Goal: Task Accomplishment & Management: Manage account settings

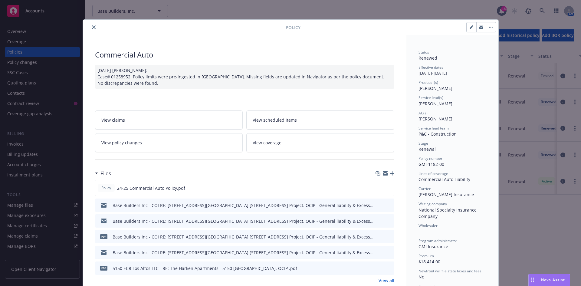
click at [92, 29] on icon "close" at bounding box center [94, 27] width 4 height 4
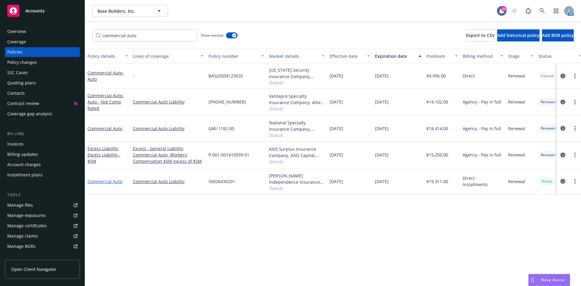
click at [110, 184] on link "Commercial Auto" at bounding box center [104, 181] width 35 height 6
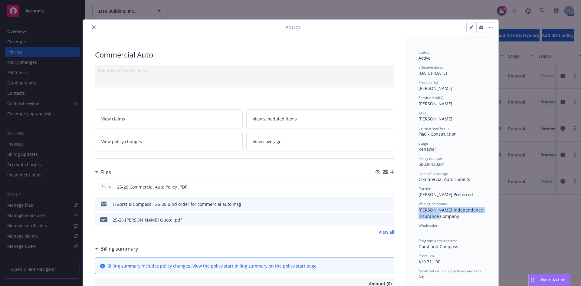
drag, startPoint x: 416, startPoint y: 211, endPoint x: 436, endPoint y: 216, distance: 20.7
click at [436, 216] on div "Writing company [PERSON_NAME] Independence Insurance Company" at bounding box center [452, 210] width 68 height 18
copy span "[PERSON_NAME] Independence Insurance Company"
click at [92, 28] on icon "close" at bounding box center [94, 27] width 4 height 4
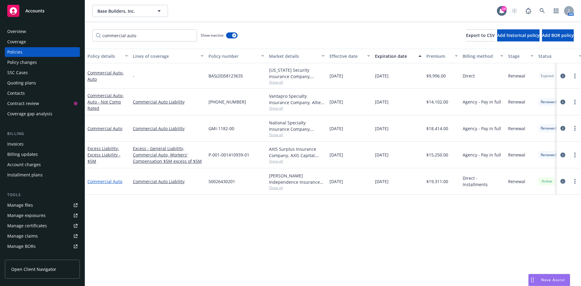
click at [113, 181] on link "Commercial Auto" at bounding box center [104, 181] width 35 height 6
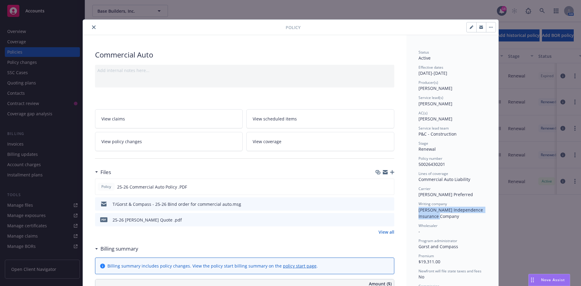
drag, startPoint x: 415, startPoint y: 210, endPoint x: 442, endPoint y: 215, distance: 26.9
copy span "[PERSON_NAME] Independence Insurance Company"
click at [92, 28] on icon "close" at bounding box center [94, 27] width 4 height 4
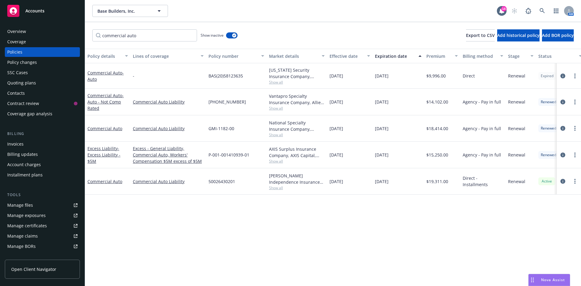
click at [35, 52] on div "Policies" at bounding box center [42, 52] width 70 height 10
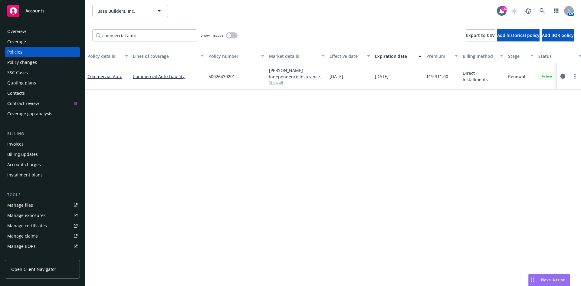
click at [34, 59] on div "Policy changes" at bounding box center [22, 62] width 30 height 10
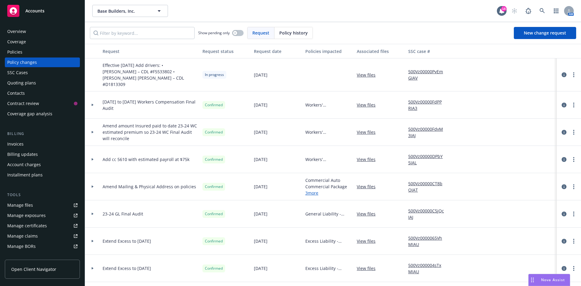
click at [11, 49] on div "Policies" at bounding box center [14, 52] width 15 height 10
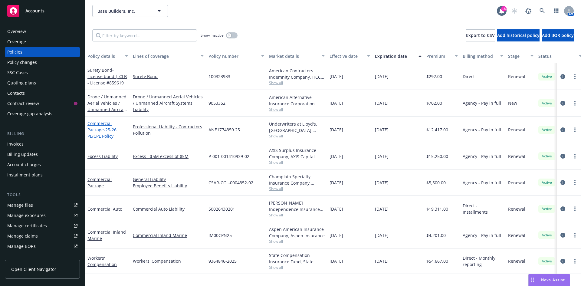
click at [100, 130] on link "Commercial Package - 25-26 PL/CPL Policy" at bounding box center [101, 129] width 29 height 18
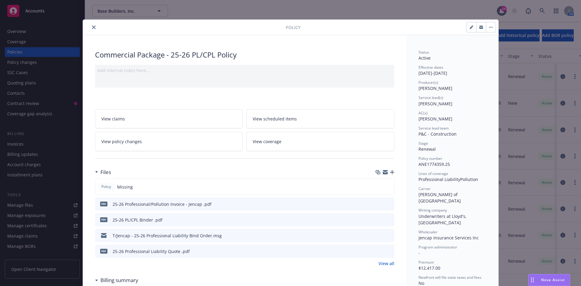
click at [106, 141] on span "View policy changes" at bounding box center [121, 141] width 41 height 6
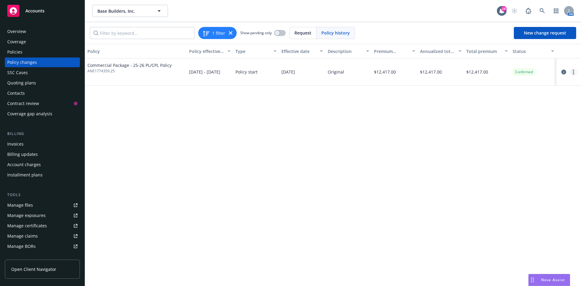
click at [574, 73] on icon "more" at bounding box center [572, 72] width 1 height 5
click at [517, 116] on link "Edit billing info" at bounding box center [525, 121] width 104 height 12
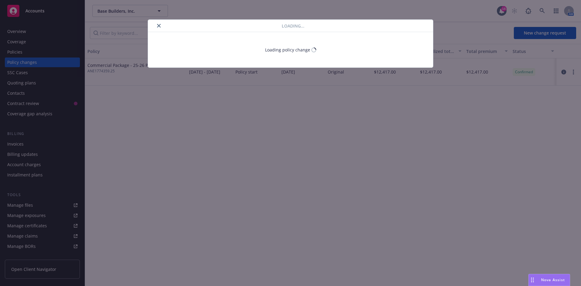
select select "CA"
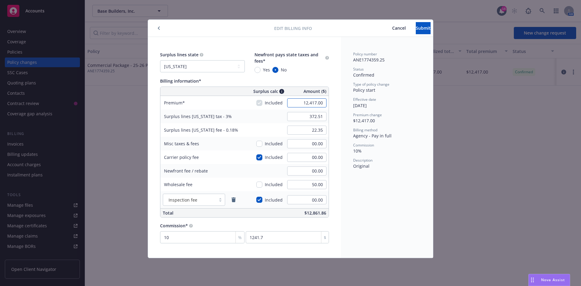
click at [313, 100] on input "12,417.00" at bounding box center [306, 102] width 39 height 9
click at [312, 102] on input "12,417.00" at bounding box center [306, 102] width 39 height 9
type input "12,517.00"
type input "375.51"
type input "22.53"
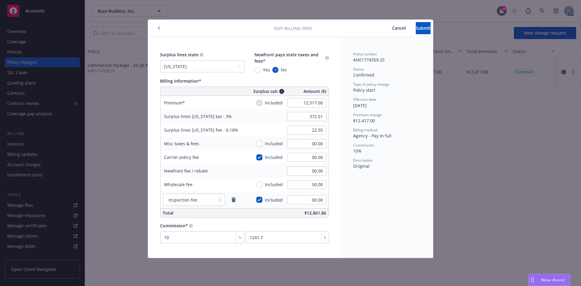
type input "1251.7"
click at [245, 118] on div "Surplus lines [US_STATE] tax - 3%" at bounding box center [205, 116] width 91 height 14
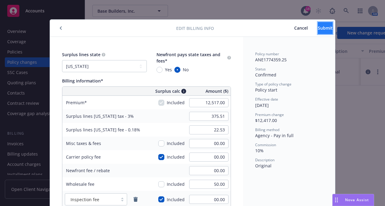
click at [318, 26] on span "Submit" at bounding box center [325, 28] width 15 height 6
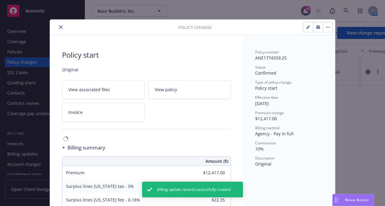
type input "$12,517.00"
type input "$375.51"
type input "$22.53"
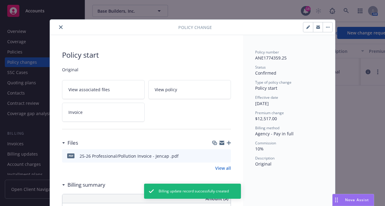
click at [60, 28] on icon "close" at bounding box center [61, 27] width 4 height 4
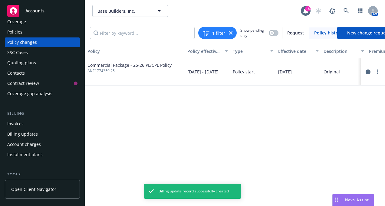
scroll to position [30, 0]
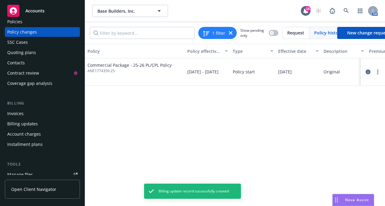
click at [24, 115] on div "Invoices" at bounding box center [42, 114] width 70 height 10
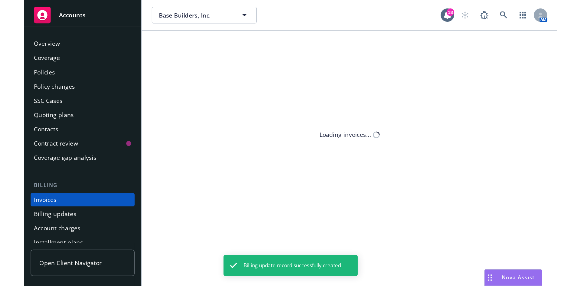
scroll to position [31, 0]
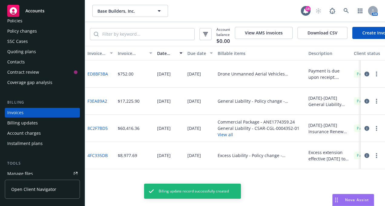
click at [23, 115] on div "Invoices" at bounding box center [15, 113] width 16 height 10
click at [22, 113] on div "Invoices" at bounding box center [15, 113] width 16 height 10
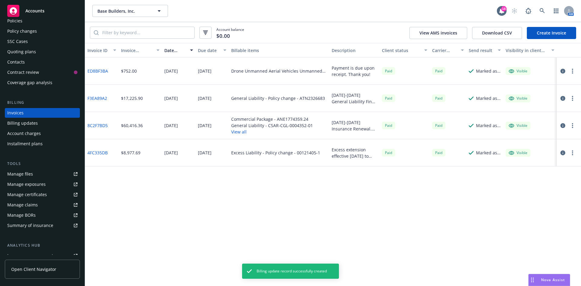
click at [541, 35] on link "Create Invoice" at bounding box center [551, 33] width 49 height 12
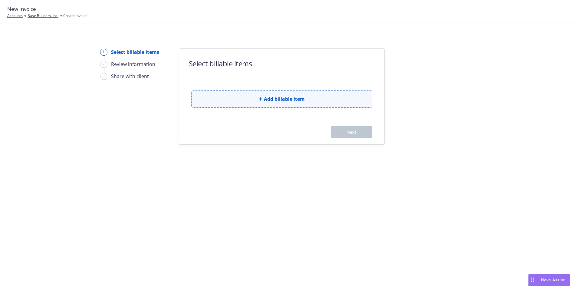
click at [251, 106] on button "Add billable item" at bounding box center [281, 99] width 181 height 18
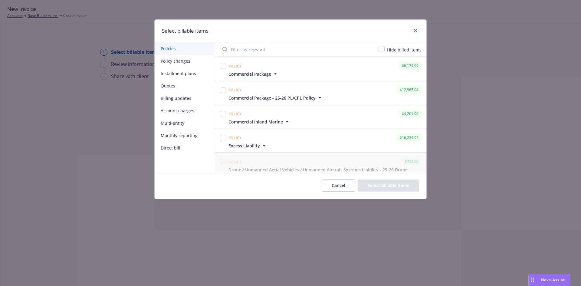
click at [270, 77] on span "Commercial Package" at bounding box center [249, 74] width 43 height 6
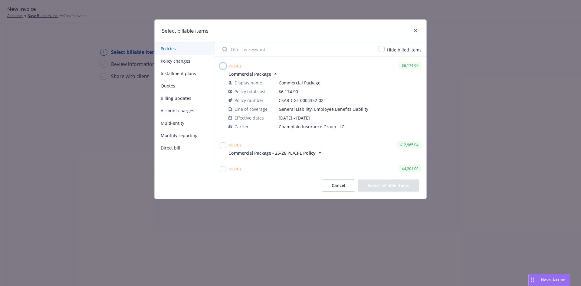
click at [225, 67] on input "checkbox" at bounding box center [223, 66] width 6 height 6
checkbox input "true"
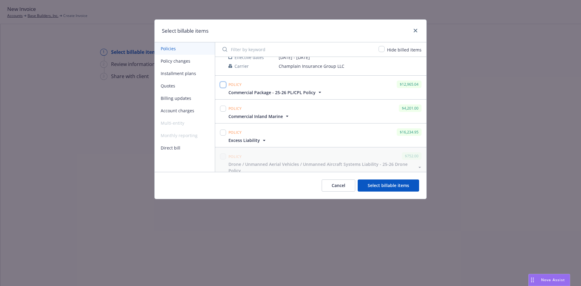
click at [222, 83] on input "checkbox" at bounding box center [223, 85] width 6 height 6
checkbox input "true"
click at [222, 109] on input "checkbox" at bounding box center [223, 109] width 6 height 6
checkbox input "true"
click at [224, 133] on input "checkbox" at bounding box center [223, 132] width 6 height 6
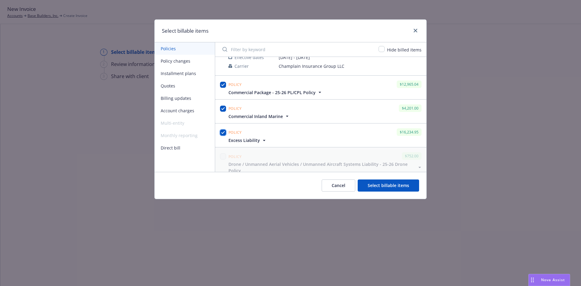
checkbox input "true"
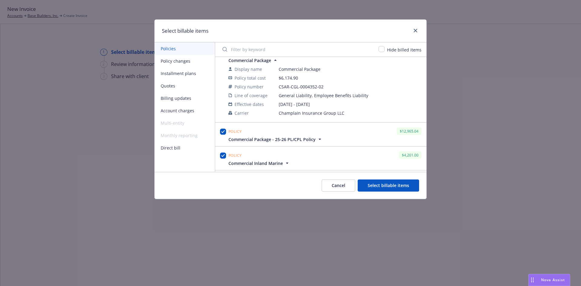
scroll to position [0, 0]
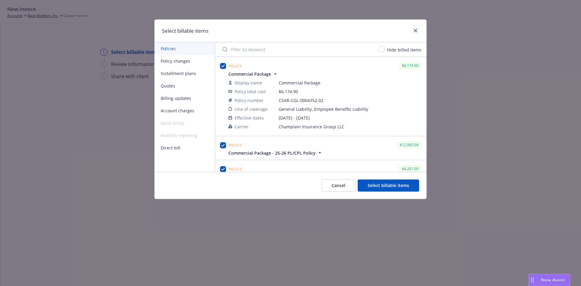
click at [371, 188] on button "Select billable items" at bounding box center [387, 185] width 61 height 12
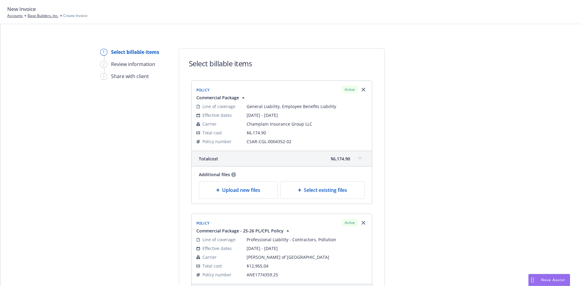
click at [236, 188] on span "Upload new files" at bounding box center [241, 189] width 38 height 7
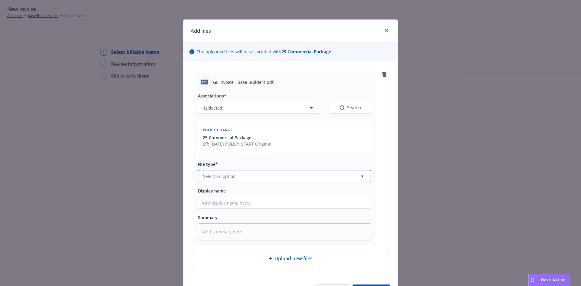
click at [221, 182] on button "Select an option" at bounding box center [284, 176] width 173 height 12
type input "invoic"
click at [213, 165] on div "Invoice - Third Party" at bounding box center [284, 159] width 172 height 16
click at [213, 202] on input "Display name" at bounding box center [284, 202] width 172 height 11
type textarea "x"
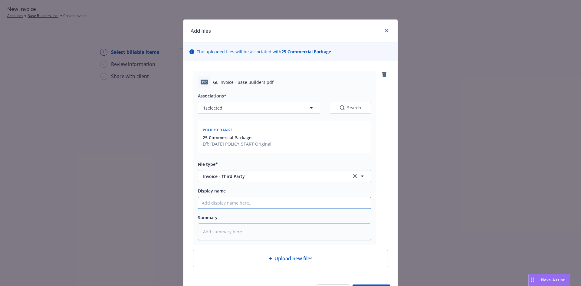
type input "2"
type textarea "x"
type input "25"
type textarea "x"
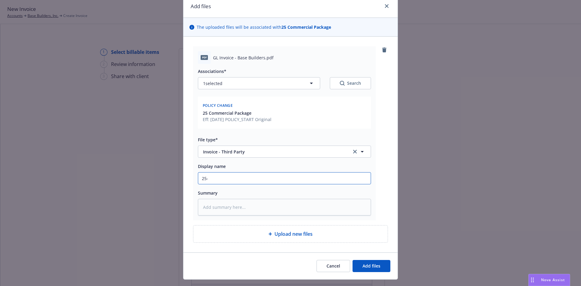
scroll to position [38, 0]
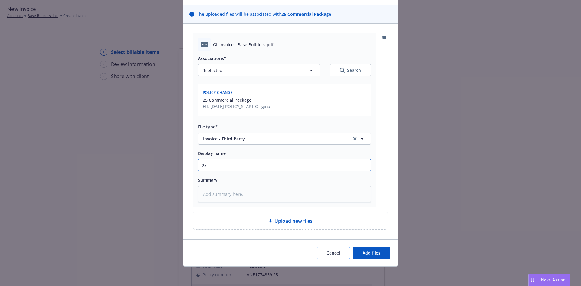
type input "25-"
click at [331, 254] on span "Cancel" at bounding box center [333, 253] width 14 height 6
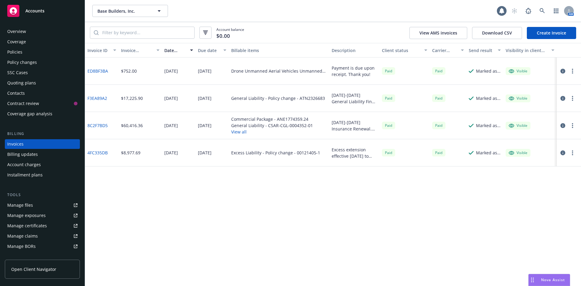
click at [20, 52] on div "Policies" at bounding box center [14, 52] width 15 height 10
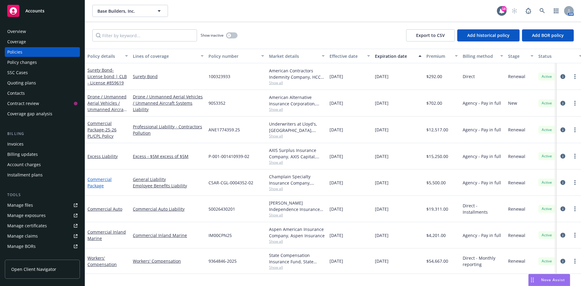
click at [101, 181] on link "Commercial Package" at bounding box center [99, 182] width 24 height 12
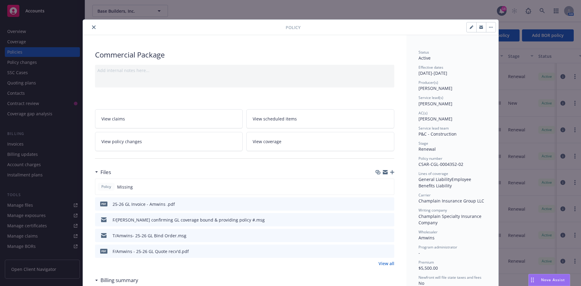
click at [466, 25] on button "button" at bounding box center [471, 27] width 10 height 10
select select "RENEWAL"
select select "12"
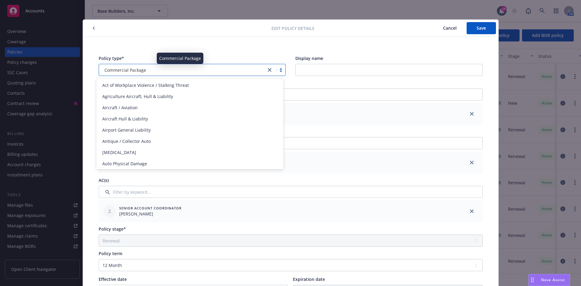
click at [167, 69] on div "Commercial Package" at bounding box center [182, 70] width 161 height 6
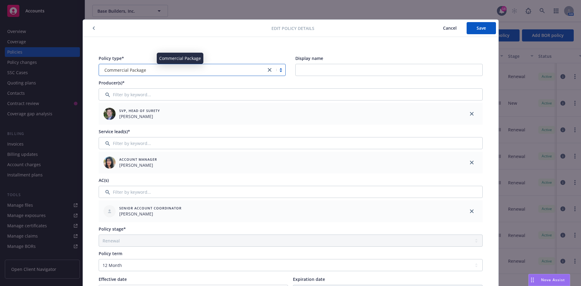
click at [159, 72] on div "Commercial Package" at bounding box center [182, 70] width 161 height 6
click at [333, 68] on input "Display name" at bounding box center [388, 70] width 187 height 12
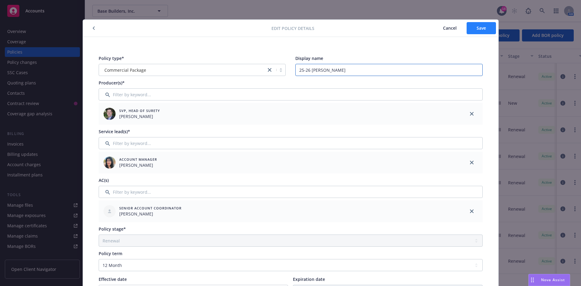
type input "25-26 GL-EB"
click at [472, 26] on button "Save" at bounding box center [480, 28] width 29 height 12
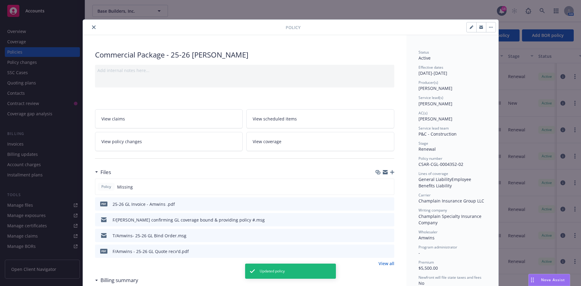
click at [90, 26] on button "close" at bounding box center [93, 27] width 7 height 7
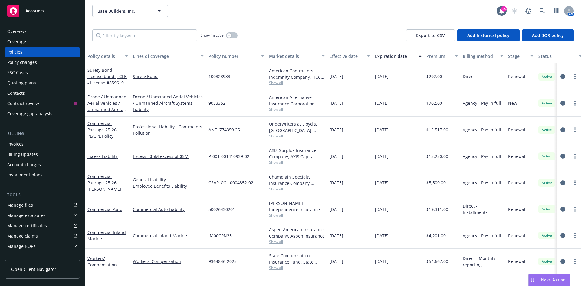
click at [23, 141] on div "Invoices" at bounding box center [15, 144] width 16 height 10
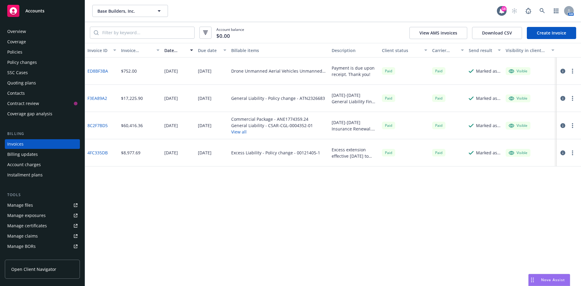
click at [552, 36] on link "Create Invoice" at bounding box center [551, 33] width 49 height 12
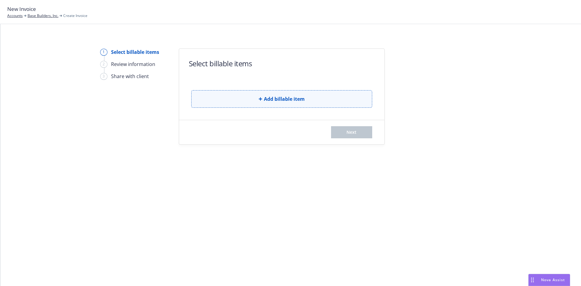
click at [243, 103] on button "Add billable item" at bounding box center [281, 99] width 181 height 18
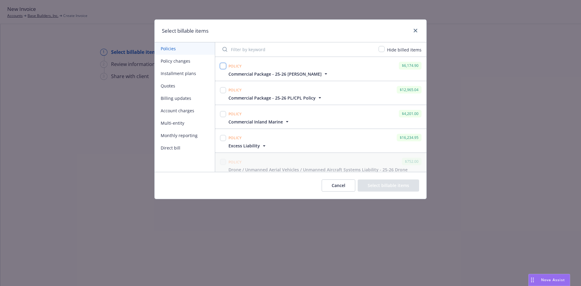
click at [223, 66] on input "checkbox" at bounding box center [223, 66] width 6 height 6
checkbox input "true"
click at [224, 138] on input "checkbox" at bounding box center [223, 138] width 6 height 6
checkbox input "true"
click at [224, 88] on input "checkbox" at bounding box center [223, 90] width 6 height 6
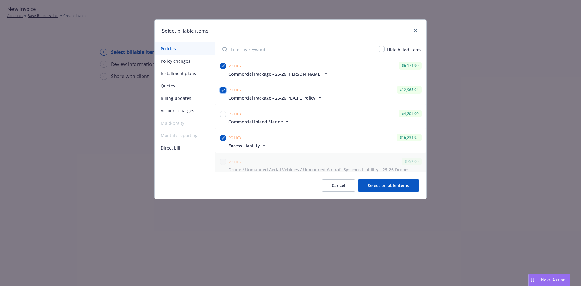
checkbox input "true"
click at [226, 113] on div at bounding box center [223, 117] width 8 height 16
click at [222, 115] on input "checkbox" at bounding box center [223, 114] width 6 height 6
checkbox input "true"
click at [375, 186] on button "Select billable items" at bounding box center [387, 185] width 61 height 12
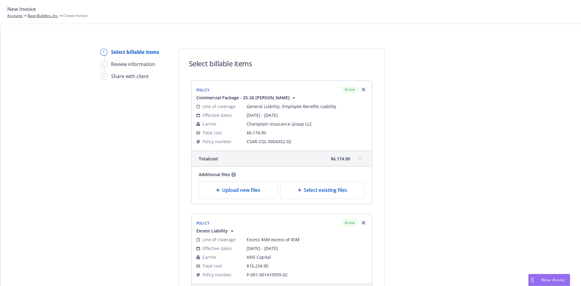
click at [241, 191] on span "Upload new files" at bounding box center [241, 189] width 38 height 7
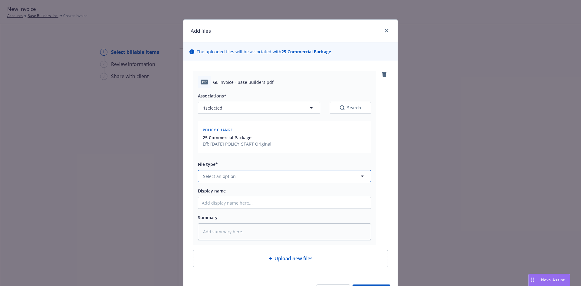
click at [246, 172] on button "Select an option" at bounding box center [284, 176] width 173 height 12
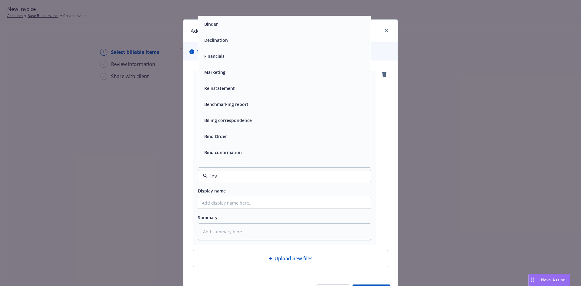
type input "invo"
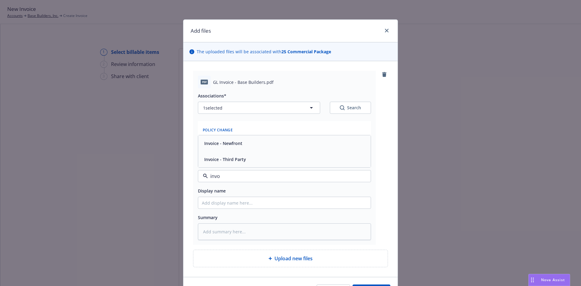
click at [231, 158] on span "Invoice - Third Party" at bounding box center [225, 159] width 42 height 6
click at [214, 201] on input "Display name" at bounding box center [284, 202] width 172 height 11
type textarea "x"
type input "2"
type textarea "x"
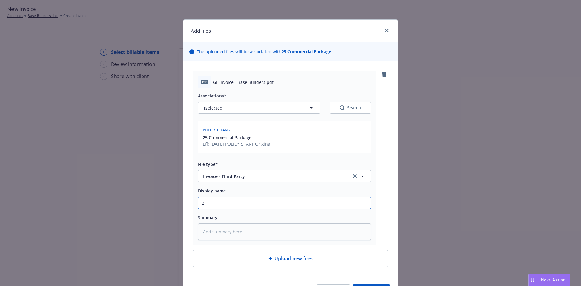
type input "25"
type textarea "x"
type input "25-"
type textarea "x"
type input "25-2"
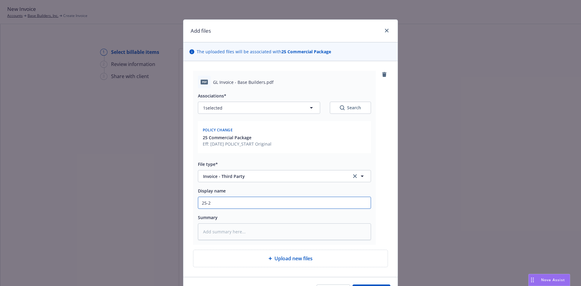
type textarea "x"
type input "25-26"
type textarea "x"
type input "25-26"
type textarea "x"
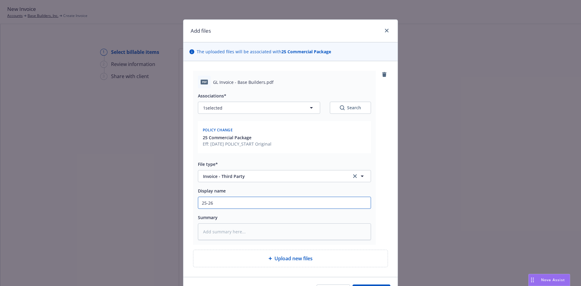
type input "25-26 G"
type textarea "x"
type input "25-26 GL"
type textarea "x"
type input "25-26 GL"
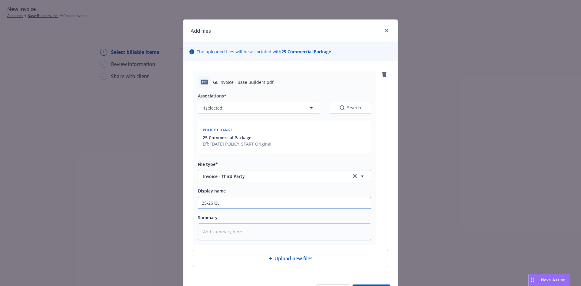
type textarea "x"
type input "25-26 GL"
type textarea "x"
type input "25-26 GL-"
type textarea "x"
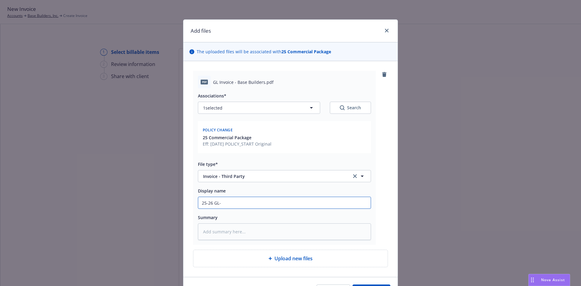
type input "25-26 GL-E"
type textarea "x"
type input "25-26 GL-EB"
type textarea "x"
type input "25-26 GL-EB"
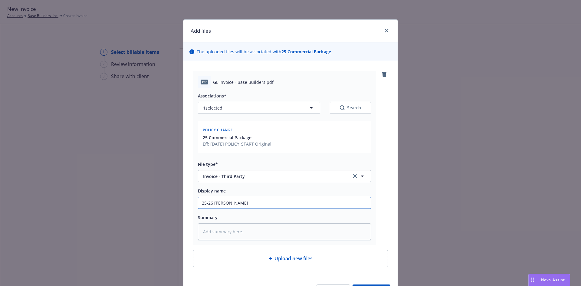
type textarea "x"
type input "25-26 GL-EB I"
type textarea "x"
type input "25-26 GL-EB In"
type textarea "x"
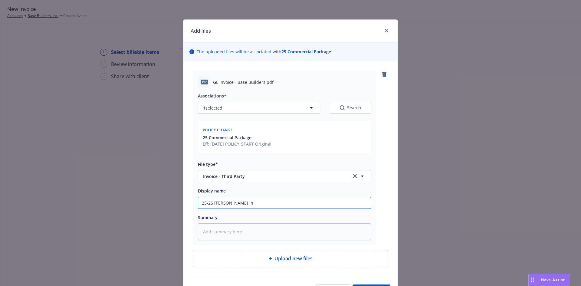
type input "25-26 GL-EB Inv"
type textarea "x"
type input "25-26 GL-EB Invo"
type textarea "x"
type input "25-26 GL-EB Invoi"
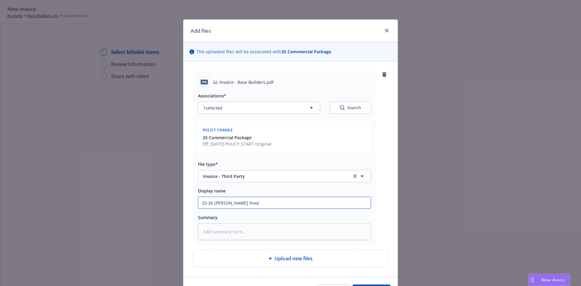
type textarea "x"
type input "25-26 GL-EB Invoic"
type textarea "x"
type input "25-26 GL-EB Invoice"
type textarea "x"
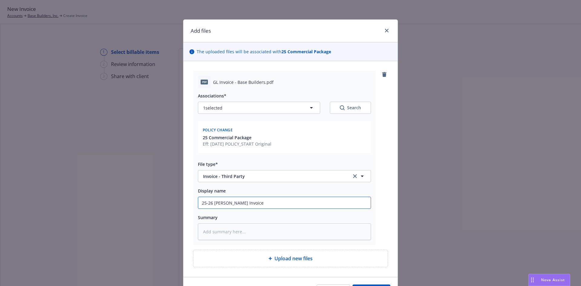
type input "25-26 GL-EB Invoice"
type textarea "x"
type input "25-26 GL-EB Invoice -"
type textarea "x"
type input "25-26 GL-EB Invoice -"
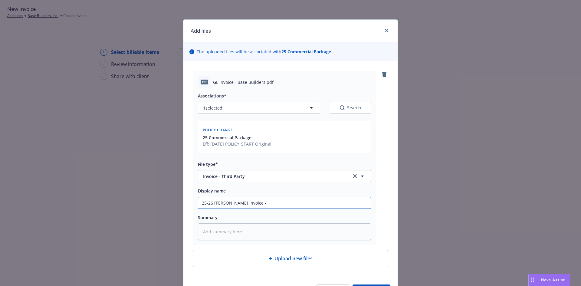
type textarea "x"
type input "25-26 GL-EB Invoice - A"
type textarea "x"
type input "25-26 GL-EB Invoice - Am"
type textarea "x"
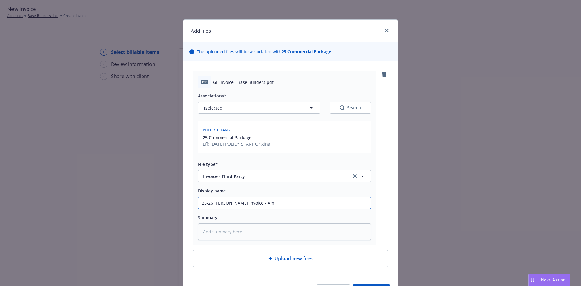
type input "25-26 GL-EB Invoice - Amw"
type textarea "x"
type input "25-26 GL-EB Invoice - Amwi"
type textarea "x"
type input "25-26 GL-EB Invoice - Amwin"
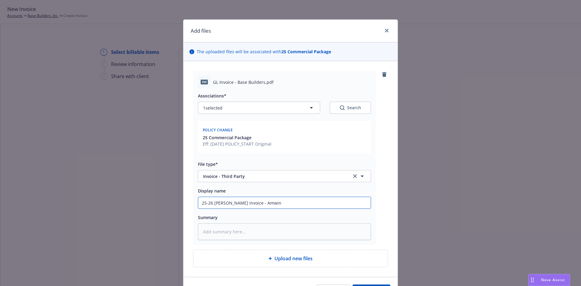
type textarea "x"
type input "25-26 GL-EB Invoice - Amwins"
type textarea "x"
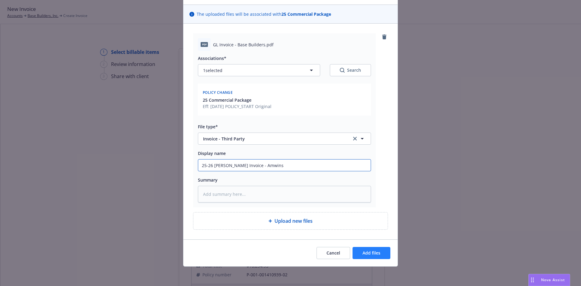
type input "25-26 GL-EB Invoice - Amwins"
click at [368, 255] on span "Add files" at bounding box center [371, 253] width 18 height 6
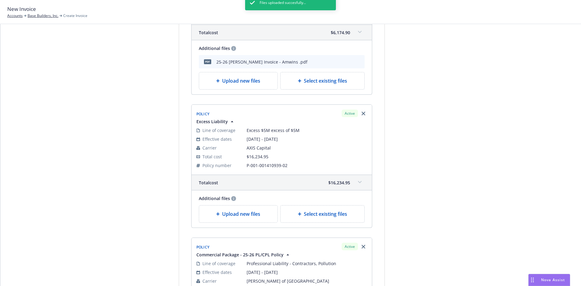
scroll to position [121, 0]
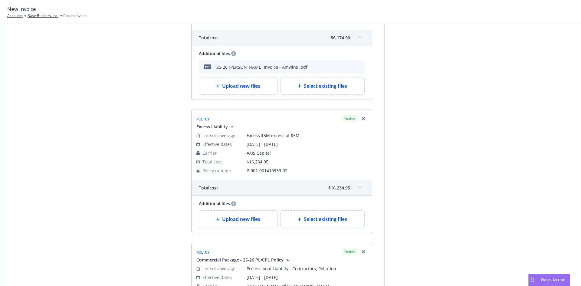
click at [230, 222] on span "Upload new files" at bounding box center [241, 218] width 38 height 7
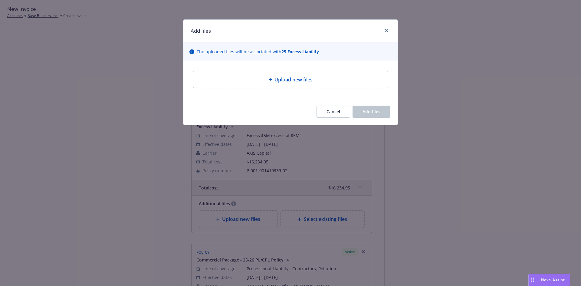
type textarea "x"
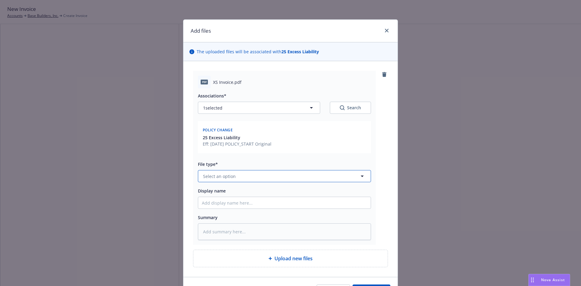
click at [247, 179] on button "Select an option" at bounding box center [284, 176] width 173 height 12
type input "invoice"
drag, startPoint x: 219, startPoint y: 161, endPoint x: 219, endPoint y: 166, distance: 5.1
click at [219, 161] on span "Invoice - Third Party" at bounding box center [225, 159] width 42 height 6
click at [220, 199] on input "Display name" at bounding box center [284, 202] width 172 height 11
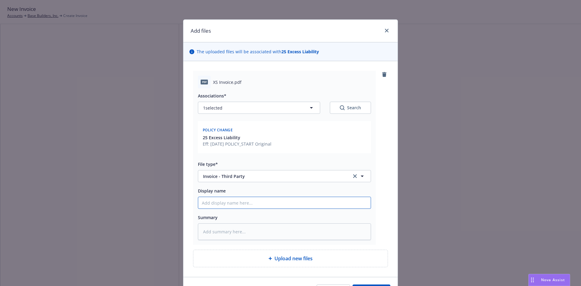
type textarea "x"
type input "2"
type textarea "x"
type input "25"
type textarea "x"
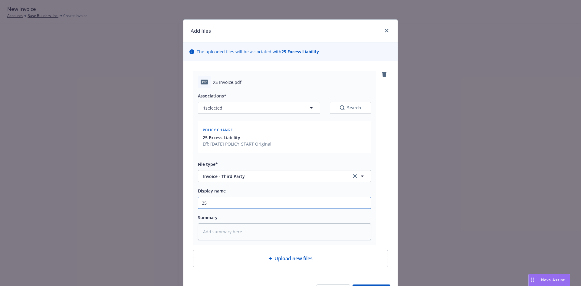
type input "25-"
type textarea "x"
type input "25-2"
type textarea "x"
type input "25-26"
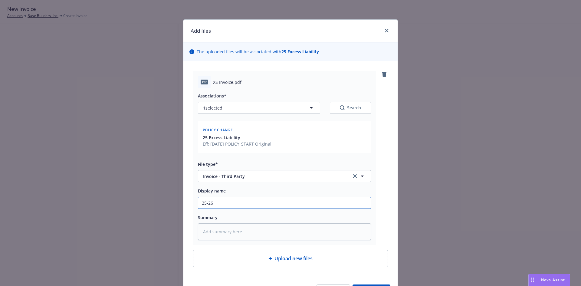
type textarea "x"
type input "25-26"
type textarea "x"
type input "25-26 E"
type textarea "x"
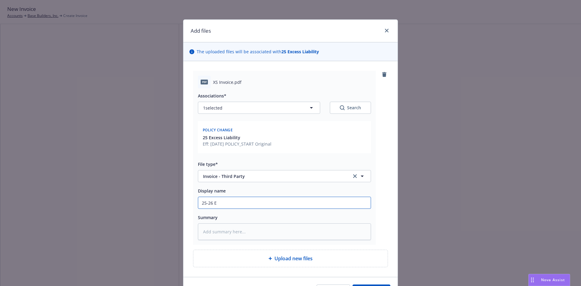
type input "25-26 Ex"
type textarea "x"
type input "25-26 Exc"
type textarea "x"
type input "25-26 Exce"
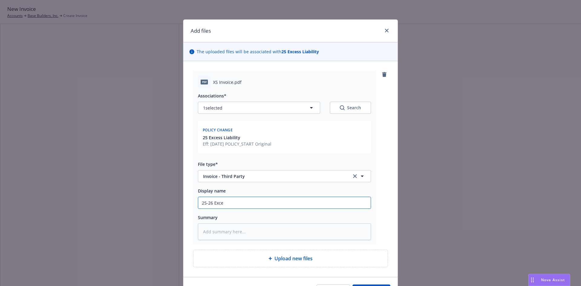
type textarea "x"
type input "25-26 Exces"
type textarea "x"
type input "25-26 Excess"
type textarea "x"
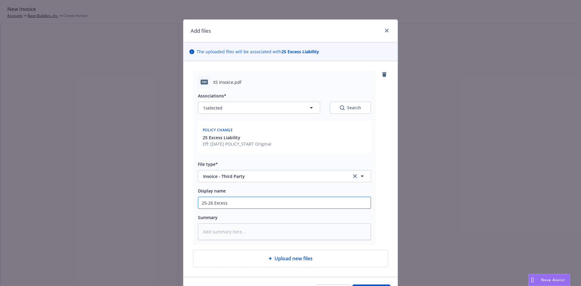
type input "25-26 Excess"
type textarea "x"
type input "25-26 Excess I"
type textarea "x"
type input "25-26 Excess In"
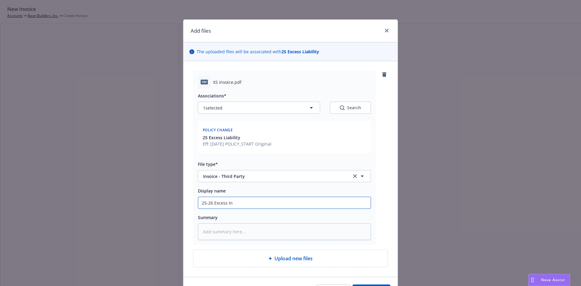
type textarea "x"
type input "25-26 Excess Inv"
type textarea "x"
type input "25-26 Excess Invo"
type textarea "x"
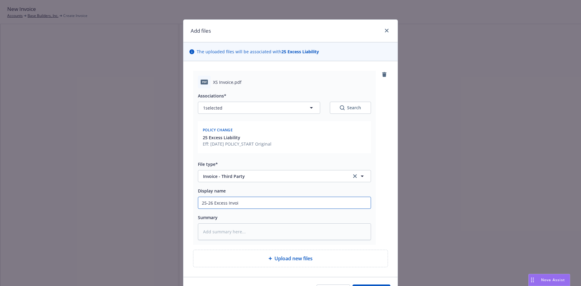
type input "25-26 Excess Invoic"
type textarea "x"
type input "25-26 Excess Invoice"
type textarea "x"
type input "25-26 Excess Invoice"
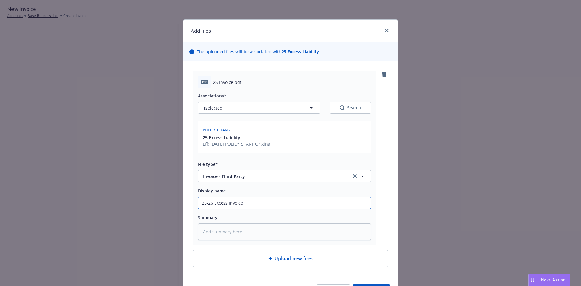
type textarea "x"
type input "25-26 Excess Invoice -"
type textarea "x"
type input "25-26 Excess Invoice -"
type textarea "x"
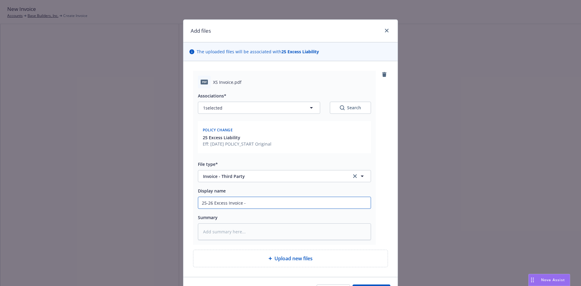
type input "25-26 Excess Invoice - A"
type textarea "x"
type input "25-26 Excess Invoice - Am"
type textarea "x"
type input "25-26 Excess Invoice - Amw"
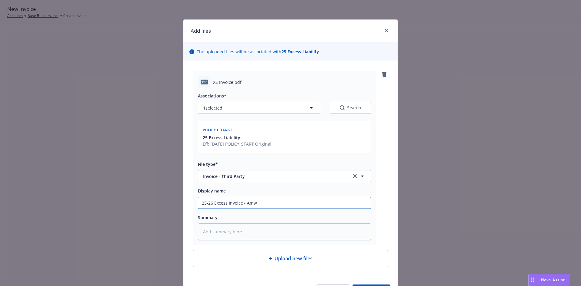
type textarea "x"
type input "25-26 Excess Invoice - Amwi"
type textarea "x"
type input "25-26 Excess Invoice - Amwins"
type textarea "x"
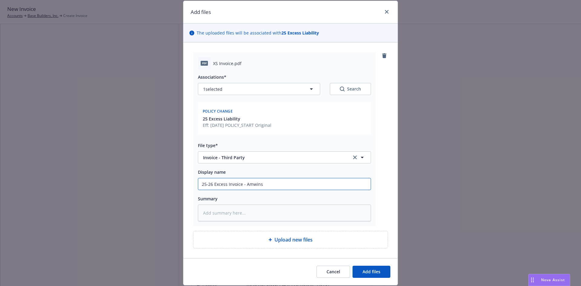
scroll to position [38, 0]
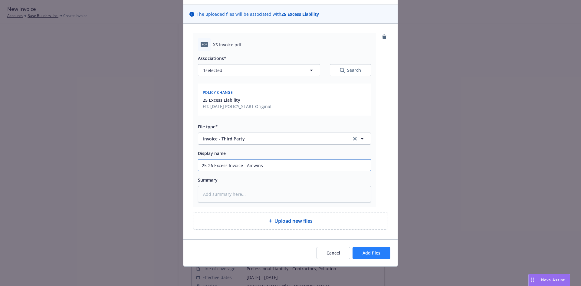
type input "25-26 Excess Invoice - Amwins"
click at [365, 256] on button "Add files" at bounding box center [371, 253] width 38 height 12
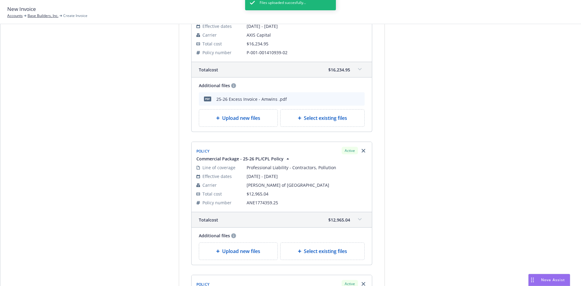
scroll to position [272, 0]
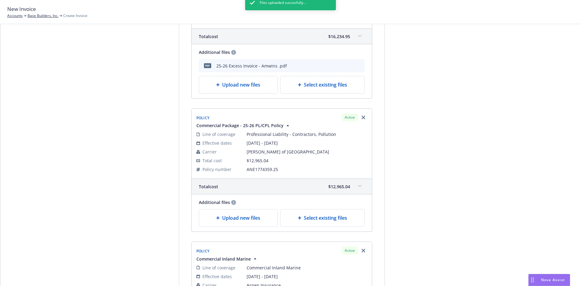
click at [246, 217] on div "Files uploaded succesfully..." at bounding box center [290, 138] width 91 height 286
click at [246, 218] on span "Upload new files" at bounding box center [241, 217] width 38 height 7
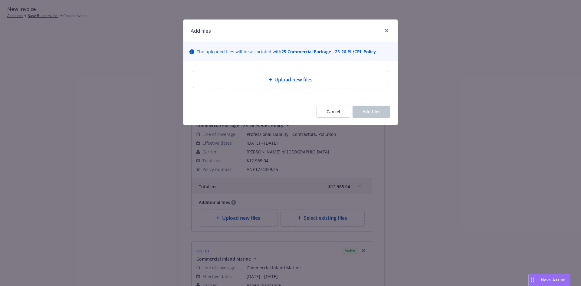
type textarea "x"
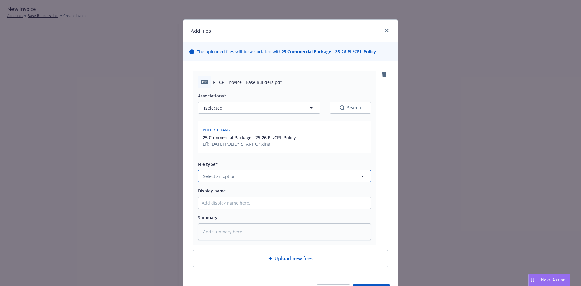
click at [283, 179] on button "Select an option" at bounding box center [284, 176] width 173 height 12
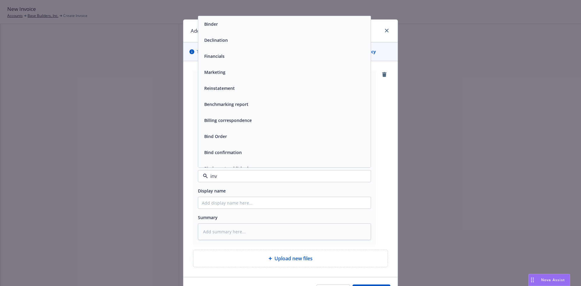
type input "invo"
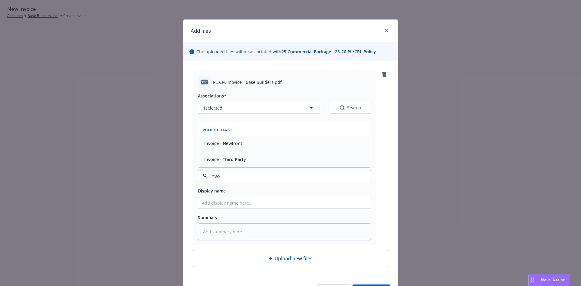
click at [249, 160] on div "Invoice - Third Party" at bounding box center [284, 159] width 165 height 9
click at [230, 203] on input "Display name" at bounding box center [284, 202] width 172 height 11
type textarea "x"
type input "2"
type textarea "x"
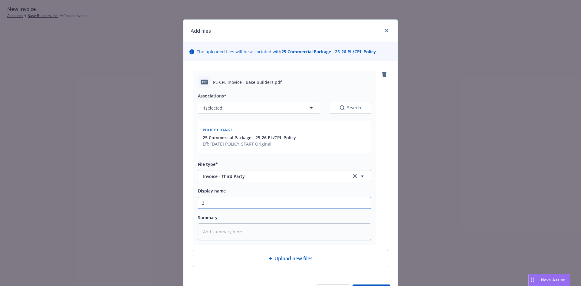
type input "25"
type textarea "x"
type input "25-"
type textarea "x"
type input "25-2"
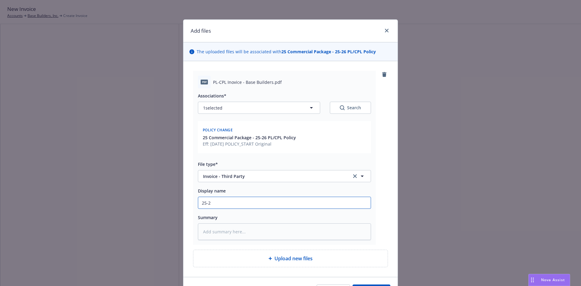
type textarea "x"
type input "25-26"
type textarea "x"
type input "25-26"
type textarea "x"
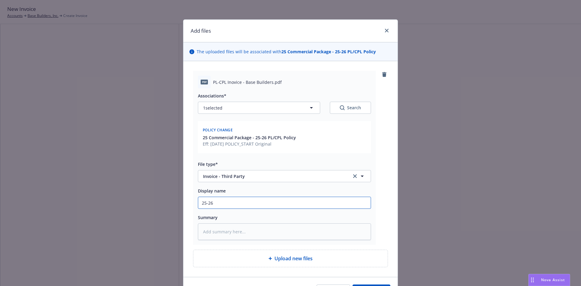
type input "25-26 c"
type textarea "x"
type input "25-26 cp"
type textarea "x"
type input "25-26 c"
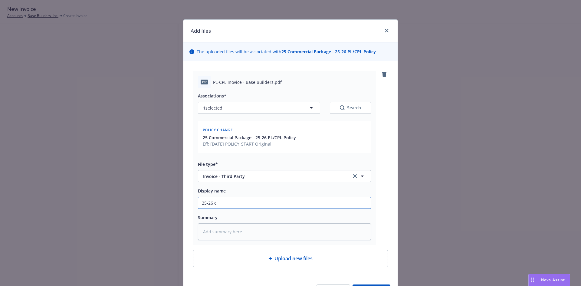
type textarea "x"
type input "25-26"
type textarea "x"
type input "25-26 P"
type textarea "x"
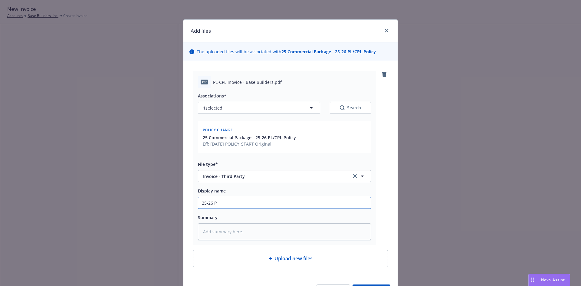
type input "25-26 PL"
type textarea "x"
type input "25-26 PL-"
type textarea "x"
type input "25-26 PL-C"
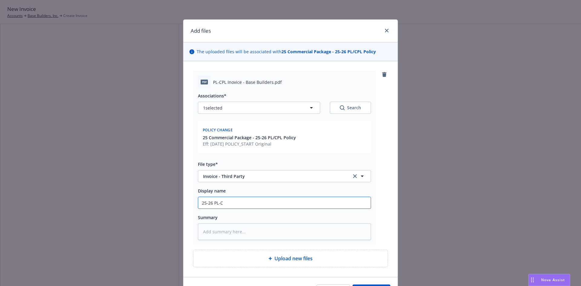
type textarea "x"
type input "25-26 PL-CP"
type textarea "x"
type input "25-26 PL-CPL"
type textarea "x"
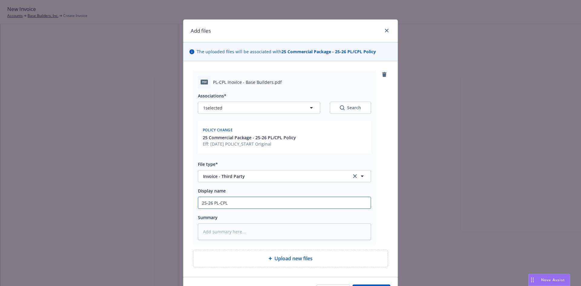
type input "25-26 PL-CPL"
type textarea "x"
type input "25-26 PL-CPL I"
type textarea "x"
type input "25-26 PL-CPL In"
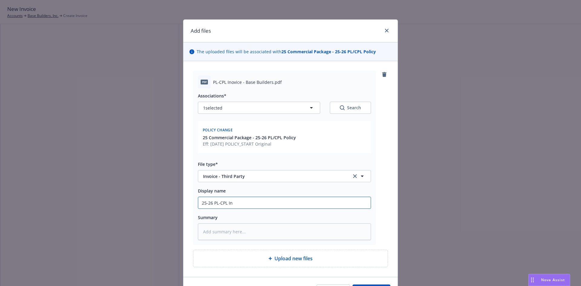
type textarea "x"
type input "25-26 PL-CPL Inv"
type textarea "x"
type input "25-26 PL-CPL Invo"
type textarea "x"
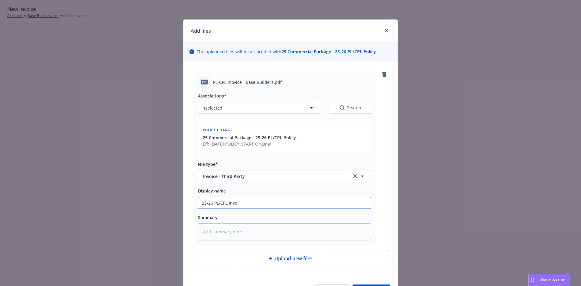
type input "25-26 PL-CPL Invoi"
type textarea "x"
type input "25-26 PL-CPL Invoic"
type textarea "x"
type input "25-26 PL-CPL Invoice"
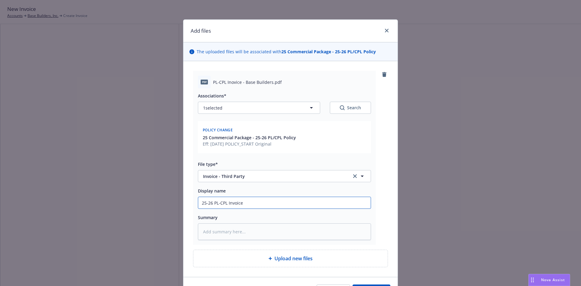
type textarea "x"
type input "25-26 PL-CPL Invoice"
type textarea "x"
type input "25-26 PL-CPL Invoice -"
type textarea "x"
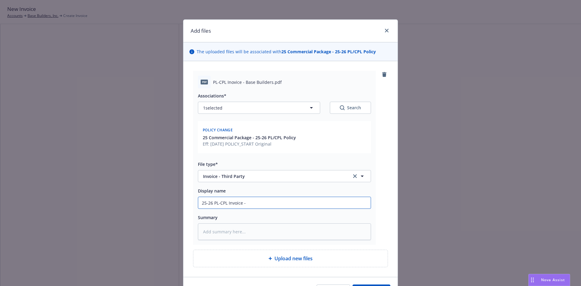
type input "25-26 PL-CPL Invoice -"
type textarea "x"
type input "25-26 PL-CPL Invoice - J"
type textarea "x"
type input "25-26 PL-CPL Invoice - Je"
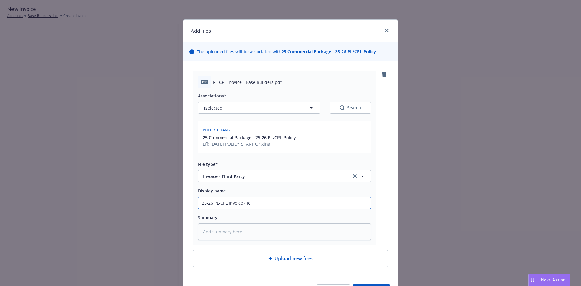
type textarea "x"
type input "25-26 PL-CPL Invoice - Jen"
type textarea "x"
type input "25-26 PL-CPL Invoice - Jenc"
type textarea "x"
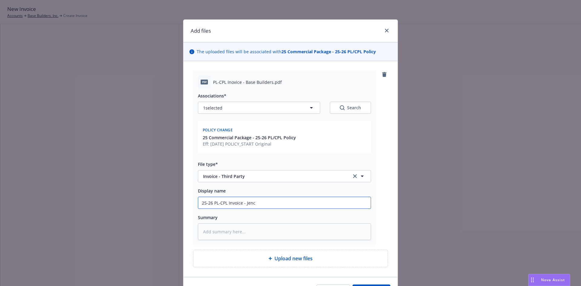
type input "25-26 PL-CPL Invoice - Jenca"
type textarea "x"
type input "25-26 PL-CPL Invoice - Jencap"
type textarea "x"
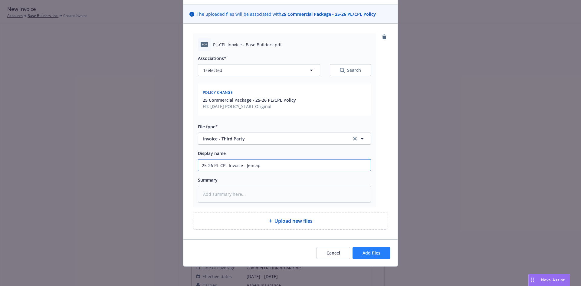
type input "25-26 PL-CPL Invoice - Jencap"
click at [377, 250] on button "Add files" at bounding box center [371, 253] width 38 height 12
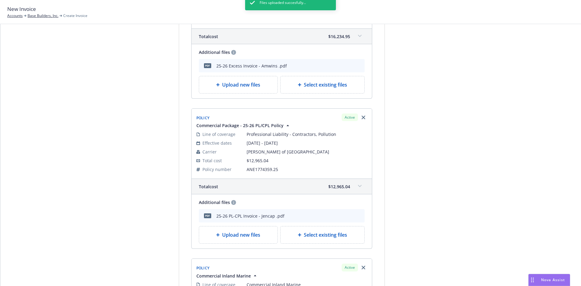
click at [413, 188] on div at bounding box center [438, 111] width 85 height 670
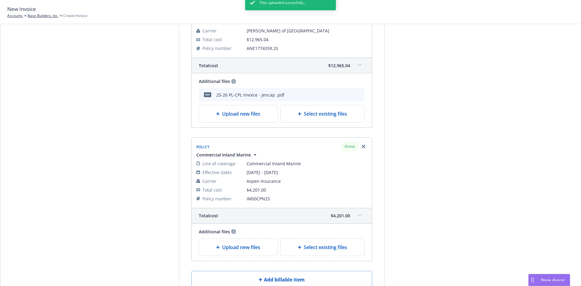
scroll to position [454, 0]
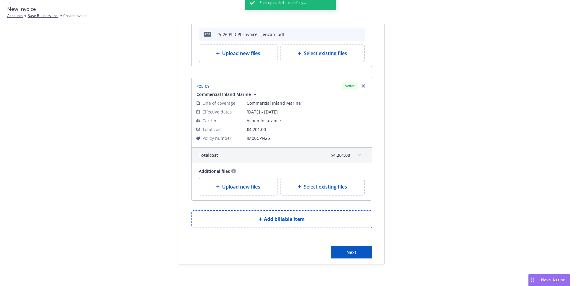
click at [243, 191] on div "Upload new files" at bounding box center [238, 186] width 79 height 17
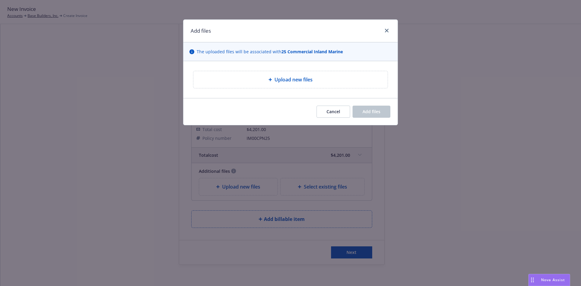
type textarea "x"
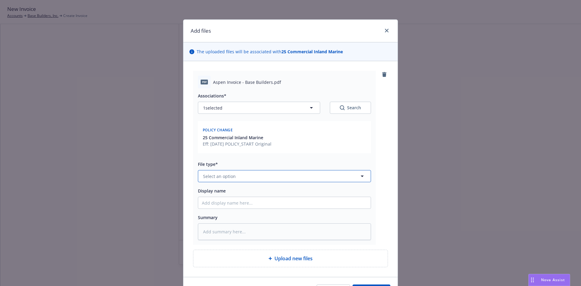
click at [260, 178] on button "Select an option" at bounding box center [284, 176] width 173 height 12
type input "invoice"
click at [236, 161] on span "Invoice - Third Party" at bounding box center [225, 159] width 42 height 6
click at [231, 200] on input "Display name" at bounding box center [284, 202] width 172 height 11
type textarea "x"
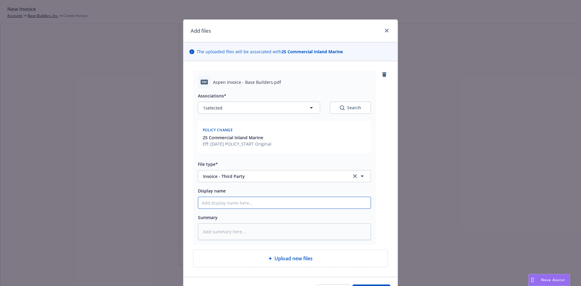
type input "2"
type textarea "x"
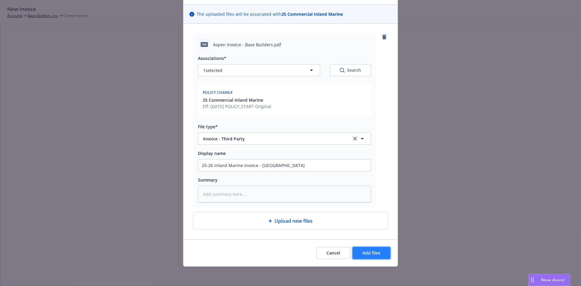
click at [369, 251] on span "Add files" at bounding box center [371, 253] width 18 height 6
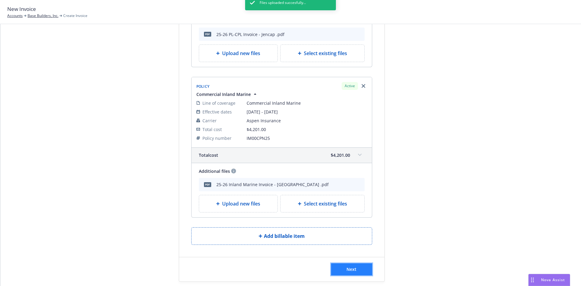
click at [356, 267] on button "Next" at bounding box center [351, 269] width 41 height 12
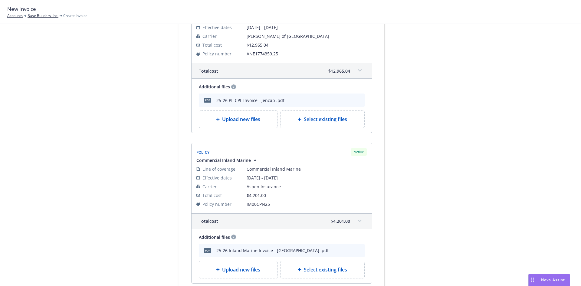
scroll to position [548, 0]
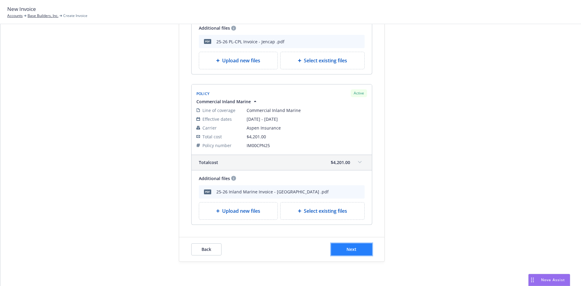
click at [347, 246] on span "Next" at bounding box center [351, 249] width 10 height 6
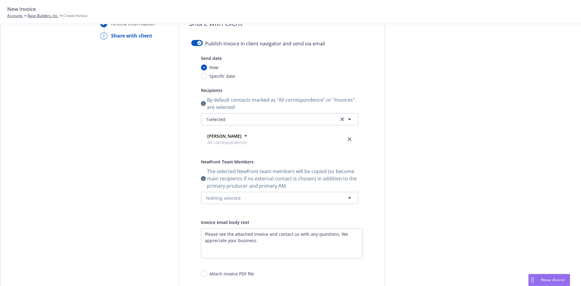
scroll to position [36, 0]
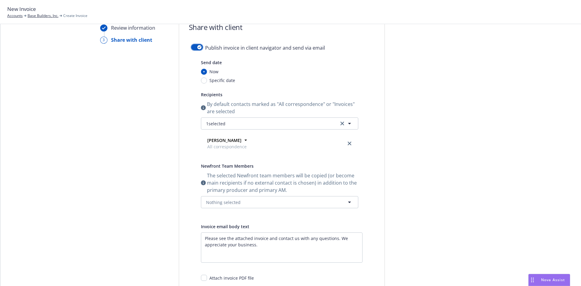
click at [194, 44] on button "button" at bounding box center [196, 47] width 11 height 6
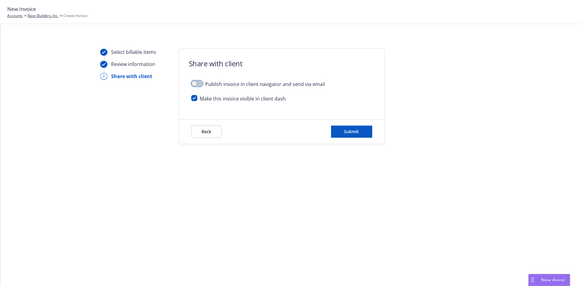
scroll to position [0, 0]
click at [207, 124] on div "Back Submit" at bounding box center [281, 131] width 205 height 24
click at [206, 130] on span "Back" at bounding box center [206, 132] width 10 height 6
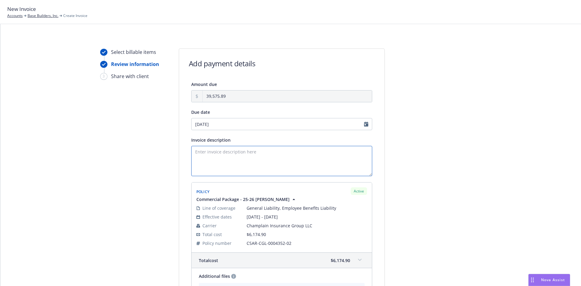
click at [209, 151] on textarea "Invoice description" at bounding box center [281, 161] width 181 height 30
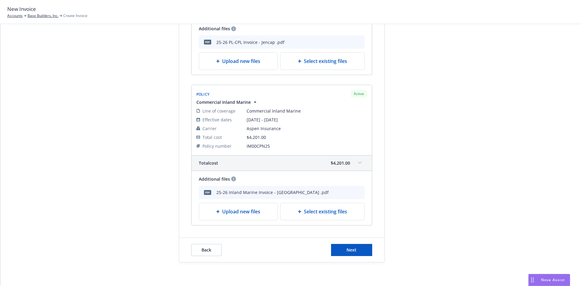
scroll to position [548, 0]
click at [334, 249] on button "Next" at bounding box center [351, 249] width 41 height 12
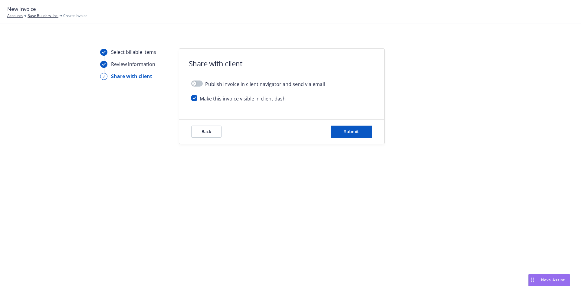
scroll to position [0, 0]
click at [199, 132] on button "Back" at bounding box center [206, 132] width 30 height 12
